Goal: Navigation & Orientation: Find specific page/section

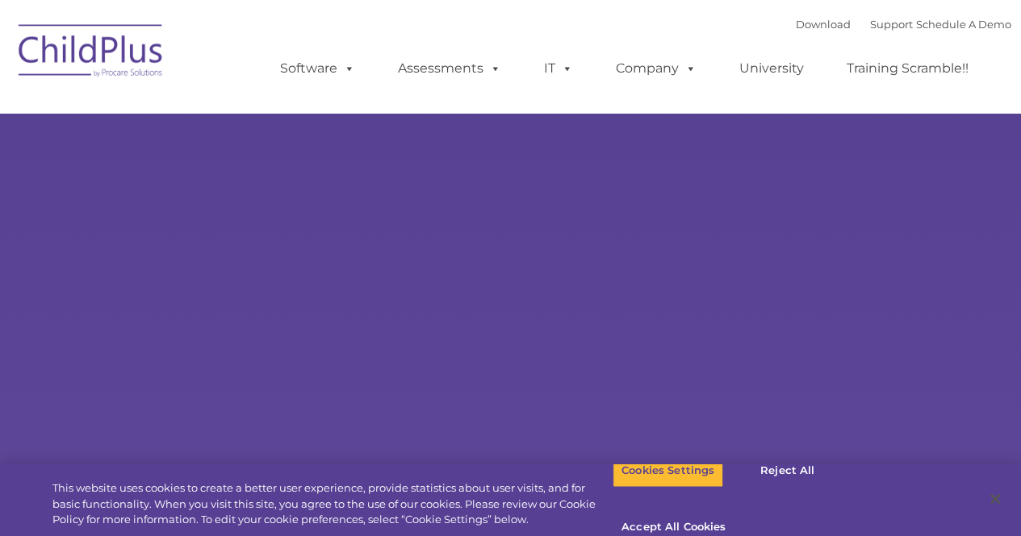
select select "MEDIUM"
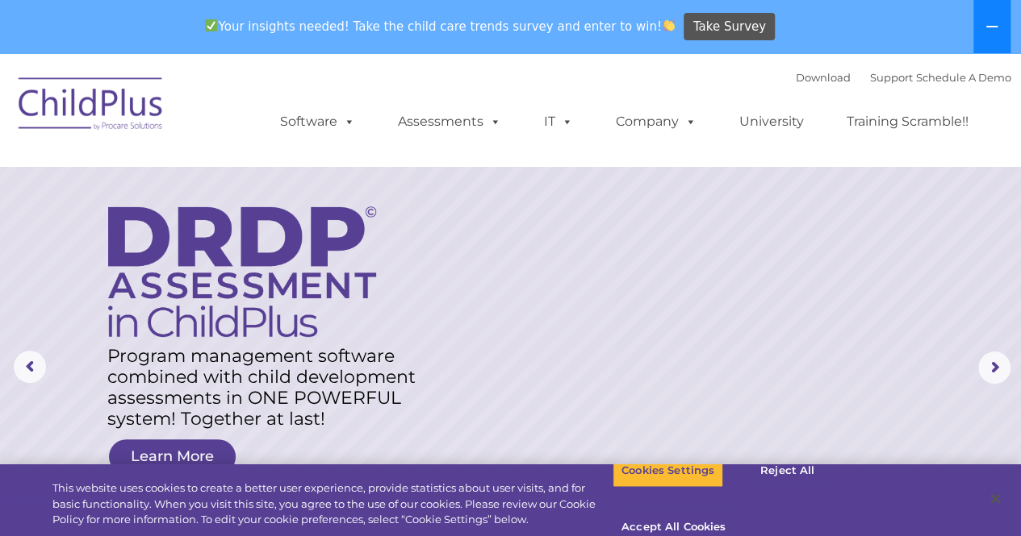
click at [985, 37] on button at bounding box center [991, 26] width 37 height 53
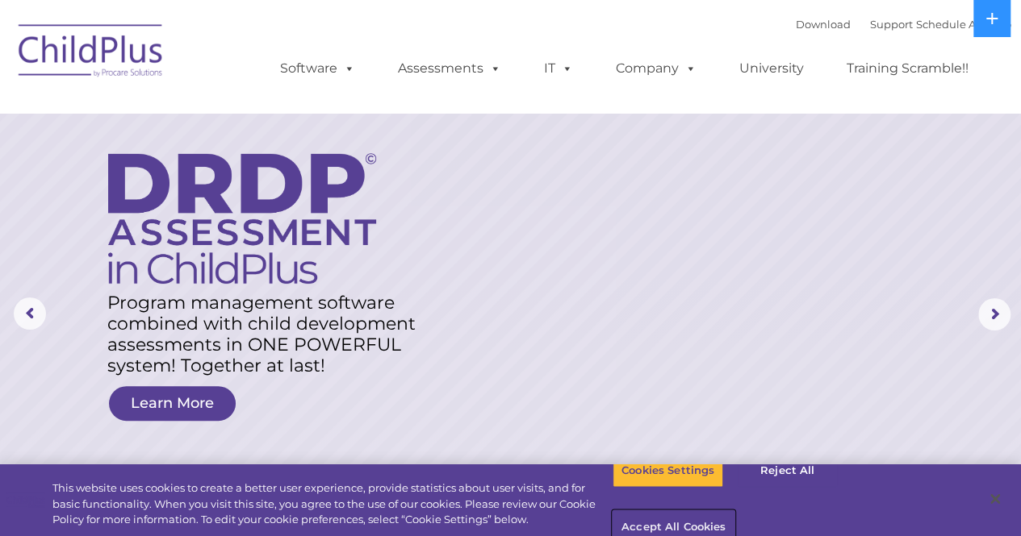
click at [734, 511] on button "Accept All Cookies" at bounding box center [673, 528] width 122 height 34
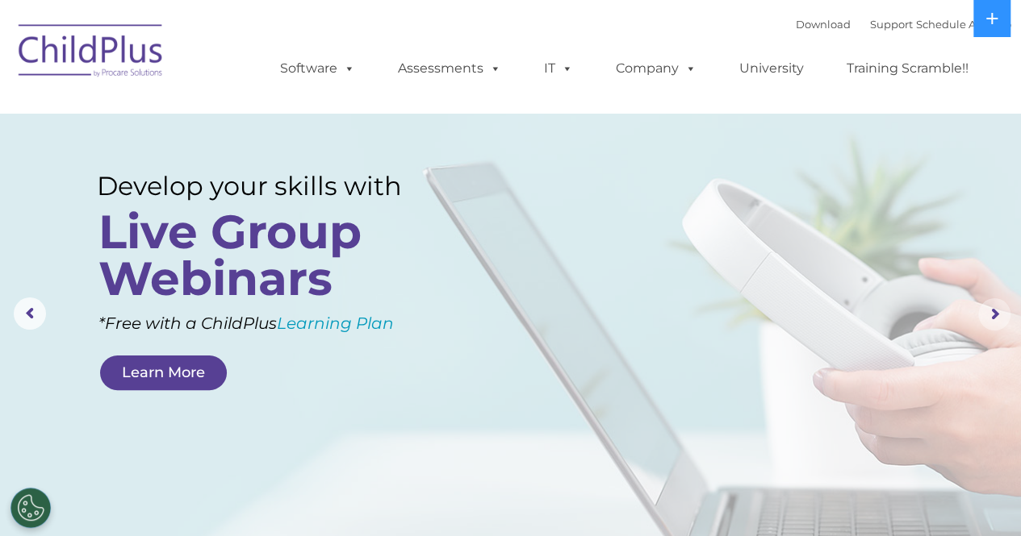
click at [995, 315] on rs-arrow at bounding box center [994, 314] width 32 height 32
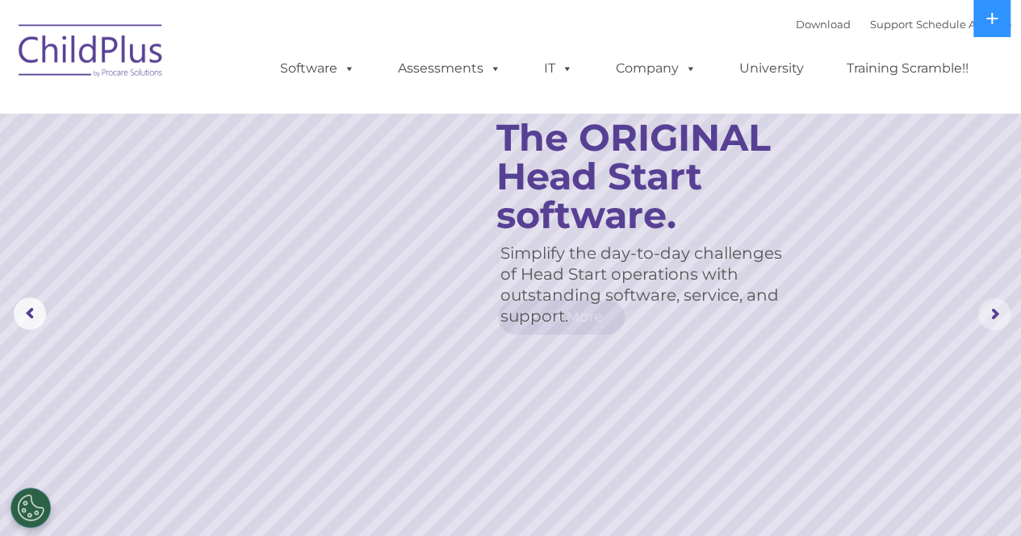
click at [995, 315] on rs-arrow at bounding box center [994, 314] width 32 height 32
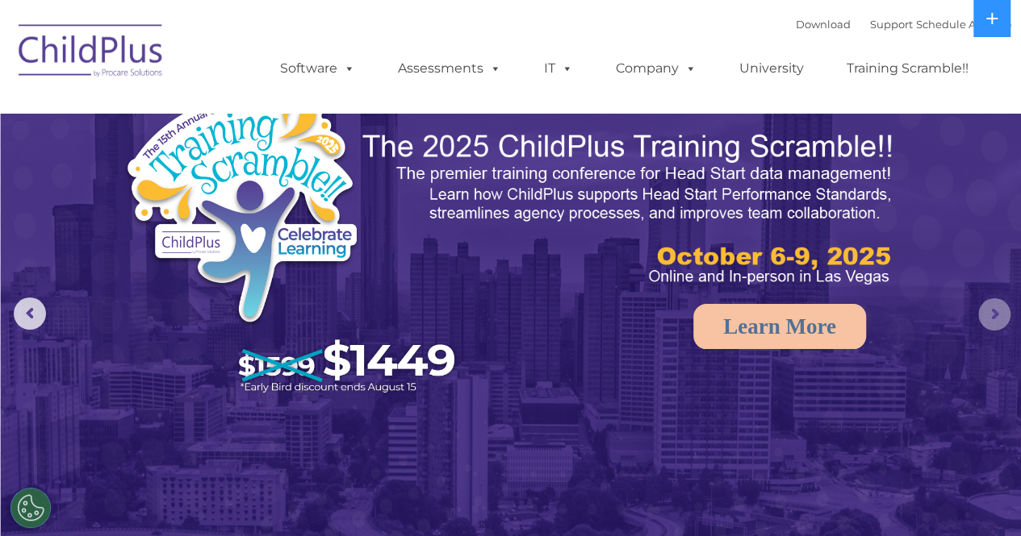
click at [995, 315] on rs-arrow at bounding box center [994, 314] width 32 height 32
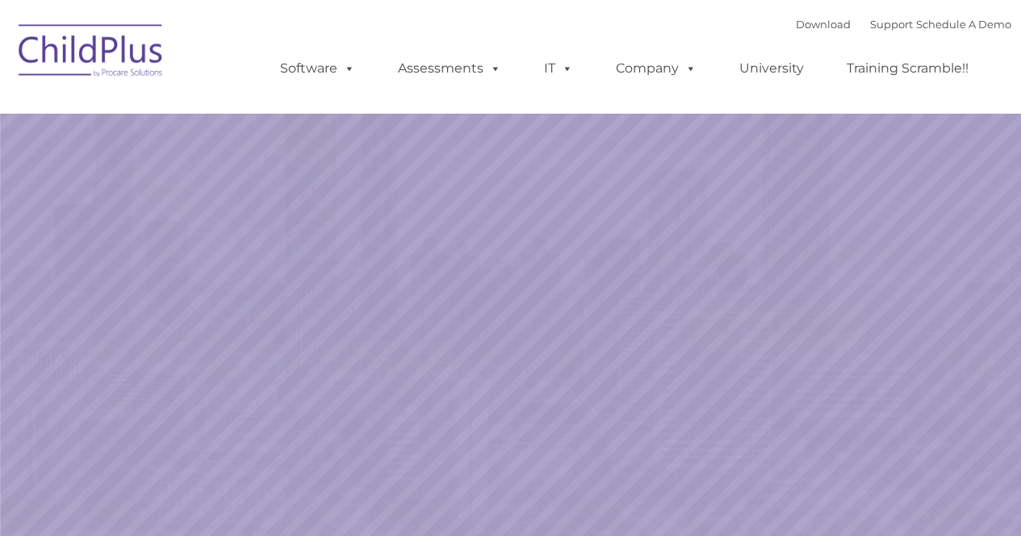
select select "MEDIUM"
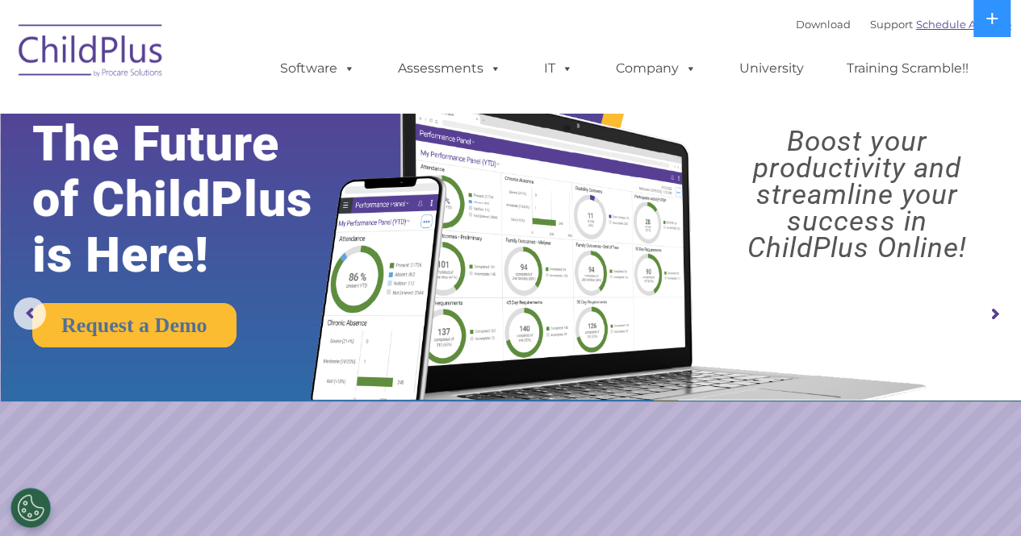
click at [952, 28] on link "Schedule A Demo" at bounding box center [963, 24] width 95 height 13
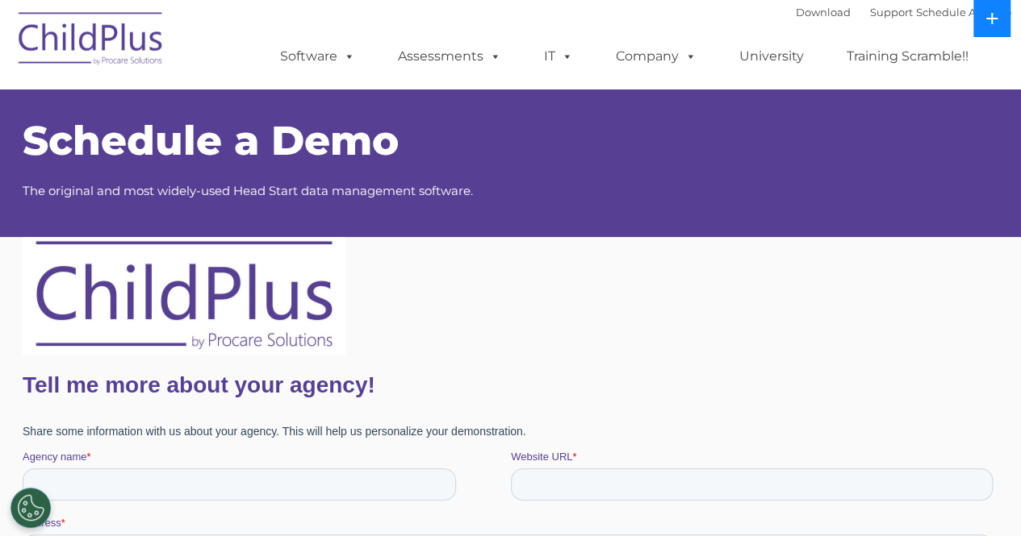
click at [987, 19] on icon at bounding box center [991, 18] width 11 height 11
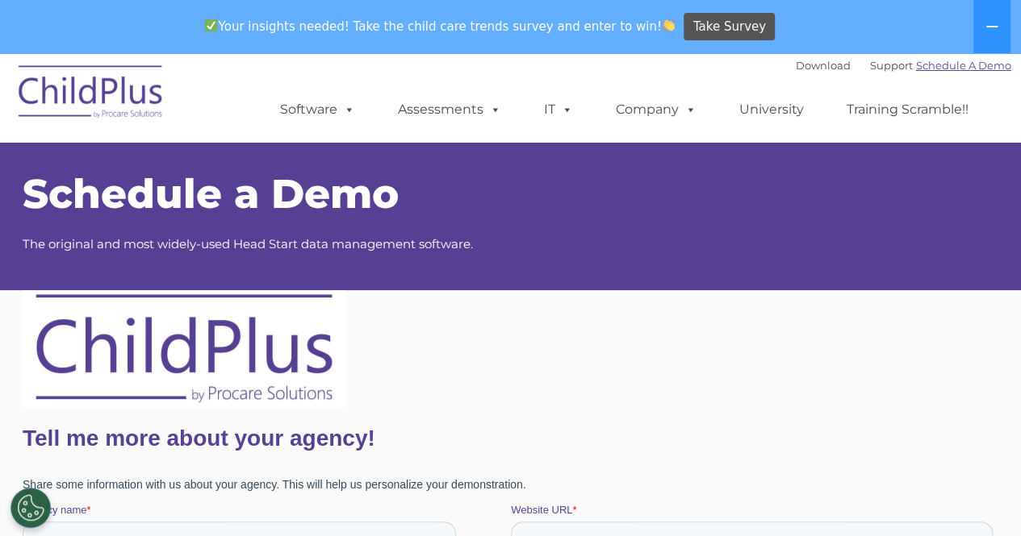
click at [929, 65] on link "Schedule A Demo" at bounding box center [963, 65] width 95 height 13
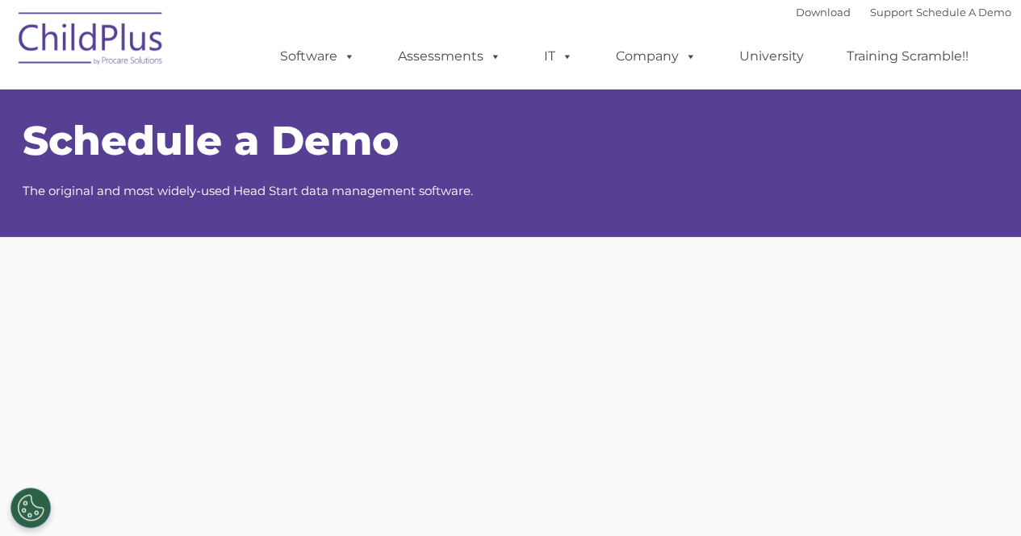
click at [871, 65] on link "Training Scramble!!" at bounding box center [907, 56] width 154 height 32
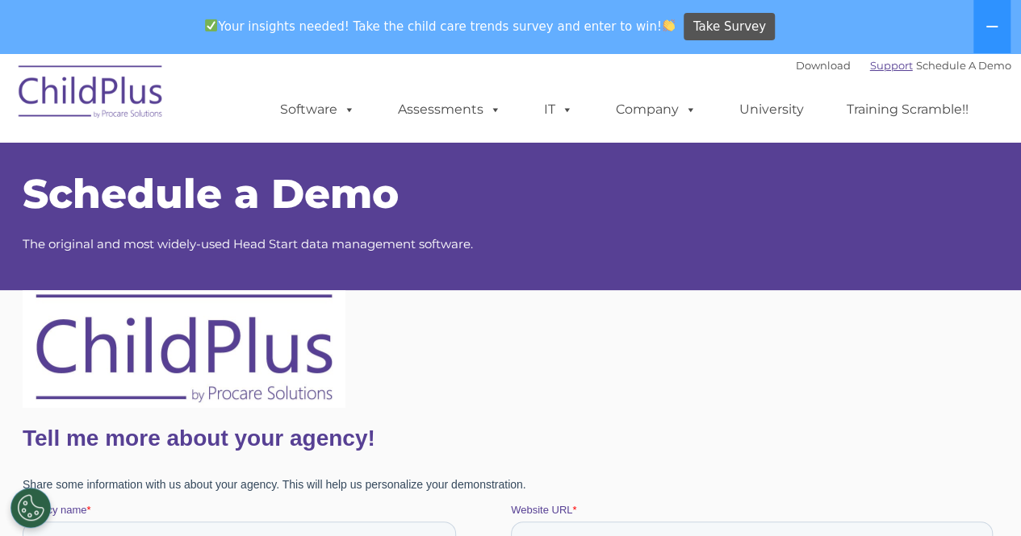
click at [874, 72] on link "Support" at bounding box center [891, 65] width 43 height 13
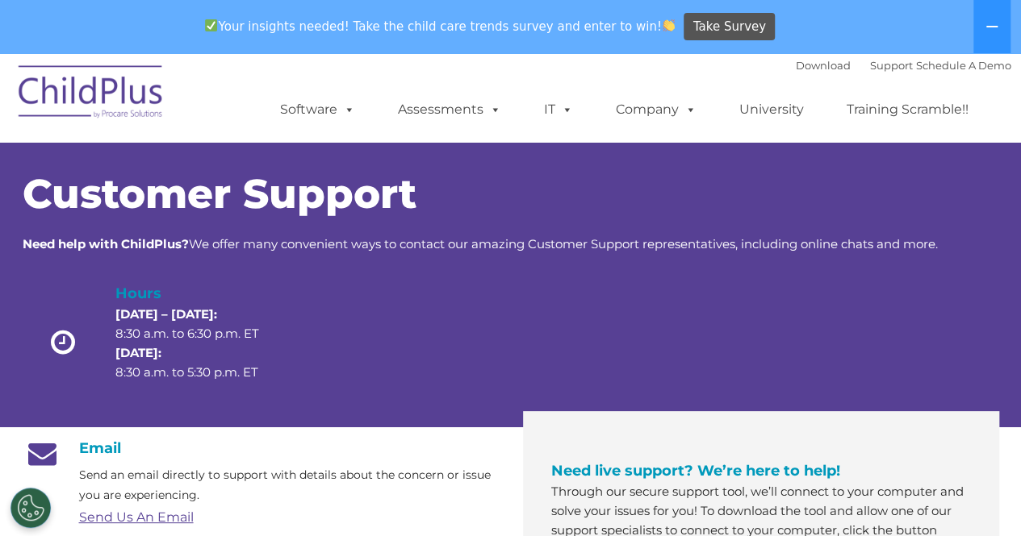
click at [128, 101] on img at bounding box center [90, 94] width 161 height 81
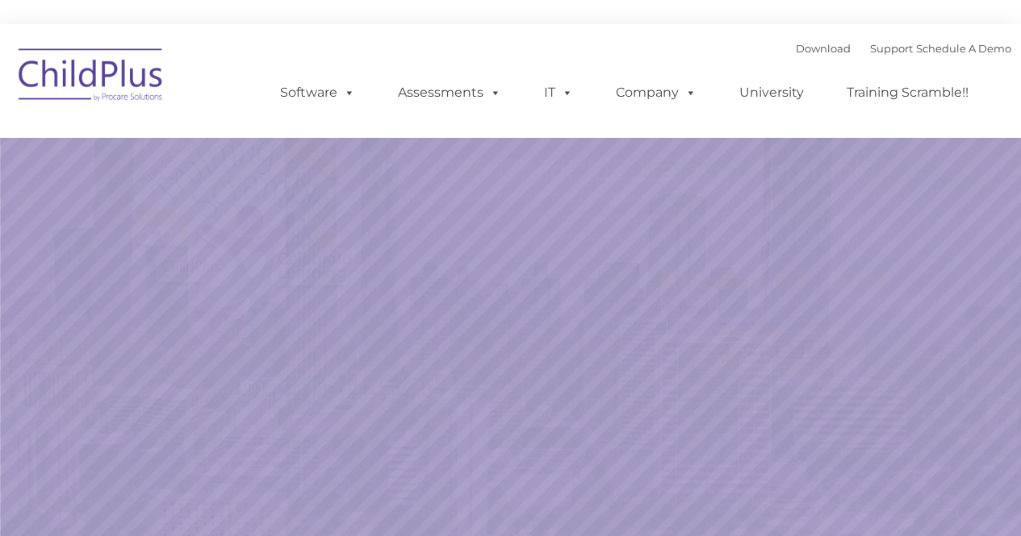
select select "MEDIUM"
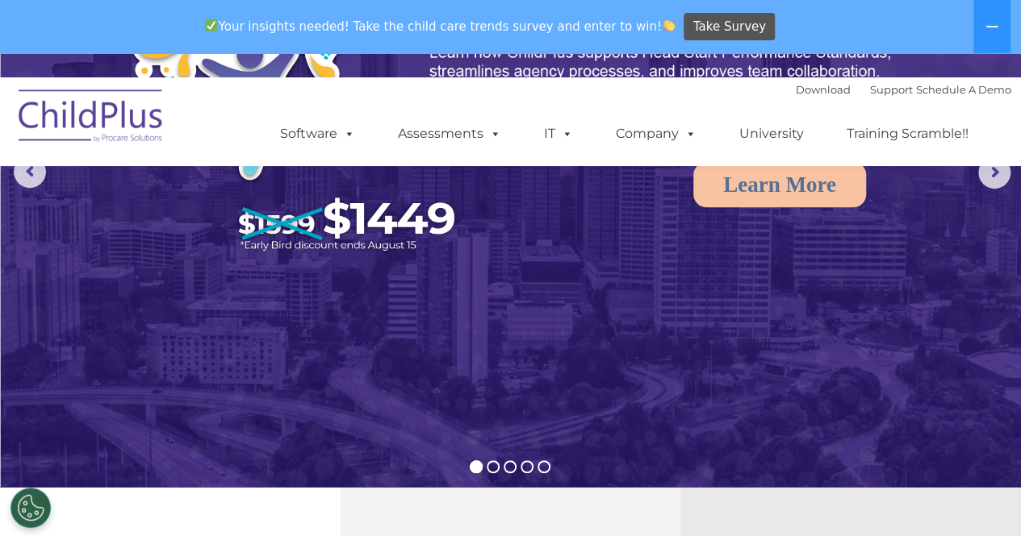
scroll to position [220, 0]
